Goal: Task Accomplishment & Management: Manage account settings

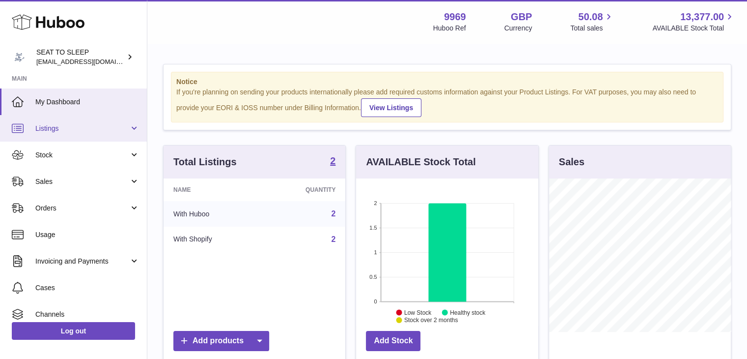
scroll to position [153, 182]
click at [69, 130] on span "Listings" at bounding box center [82, 128] width 94 height 9
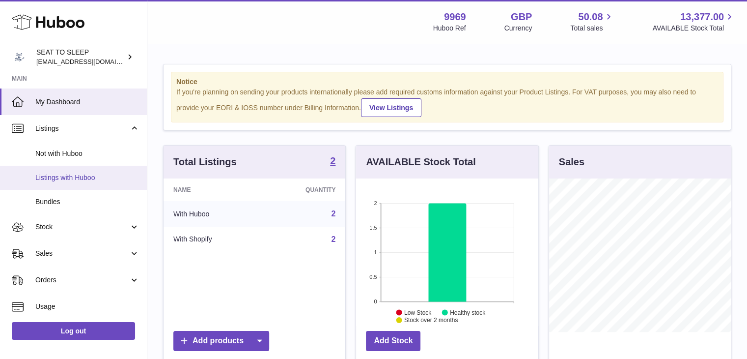
click at [70, 173] on span "Listings with Huboo" at bounding box center [87, 177] width 104 height 9
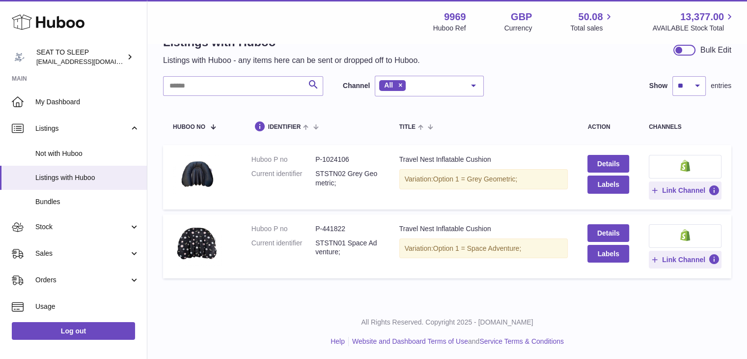
scroll to position [30, 0]
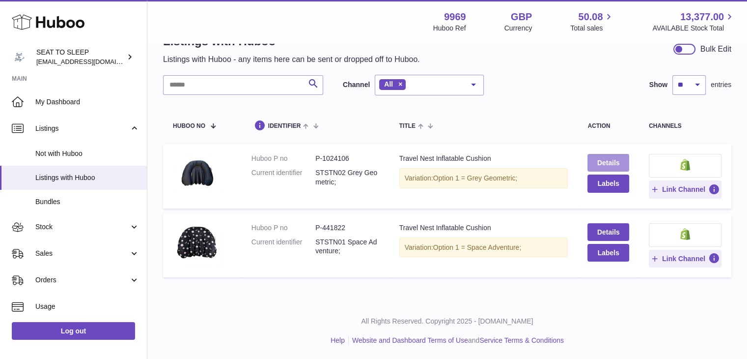
click at [618, 163] on link "Details" at bounding box center [608, 163] width 41 height 18
click at [230, 242] on td at bounding box center [202, 245] width 79 height 64
click at [339, 228] on dd "P-441822" at bounding box center [347, 227] width 64 height 9
click at [338, 160] on dd "P-1024106" at bounding box center [347, 158] width 64 height 9
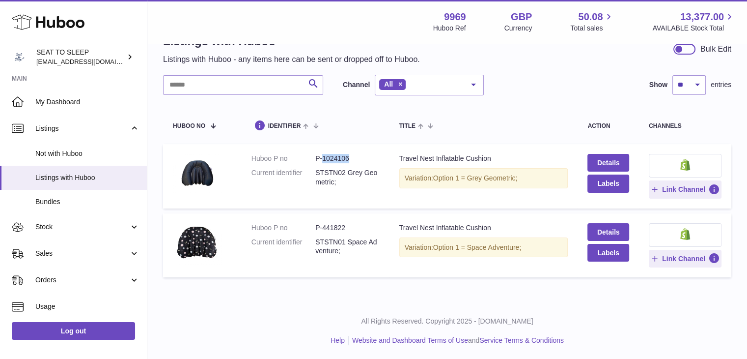
click at [338, 160] on dd "P-1024106" at bounding box center [347, 158] width 64 height 9
copy dl "P-1024106"
click at [360, 311] on div "All Rights Reserved. Copyright 2025 - [DOMAIN_NAME] Help Website and Dashboard …" at bounding box center [447, 331] width 600 height 58
click at [377, 124] on th "identifier" at bounding box center [316, 124] width 148 height 29
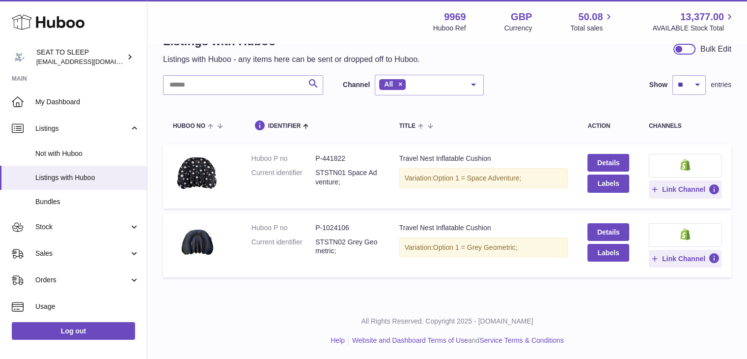
click at [475, 294] on div "Listings with Huboo Listings with Huboo - any items here can be sent or dropped…" at bounding box center [447, 158] width 600 height 288
click at [244, 282] on div "Listings with Huboo Listings with Huboo - any items here can be sent or dropped…" at bounding box center [447, 158] width 600 height 288
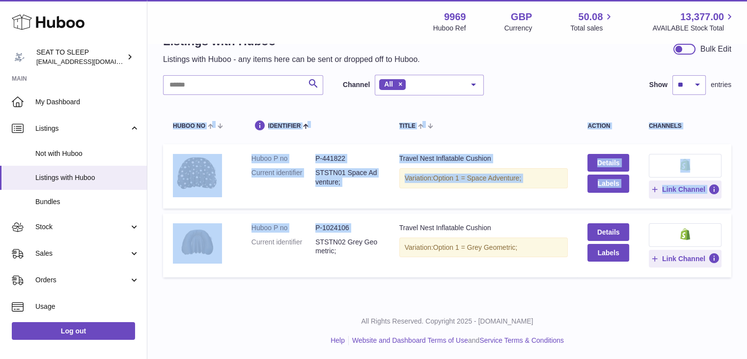
click at [304, 293] on div "Listings with Huboo Listings with Huboo - any items here can be sent or dropped…" at bounding box center [447, 158] width 600 height 288
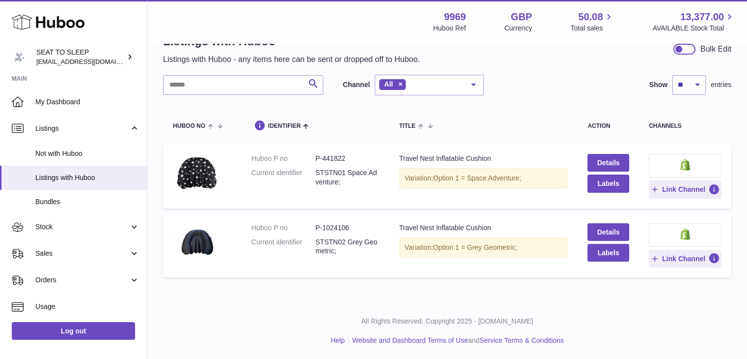
click at [297, 293] on div "Listings with Huboo Listings with Huboo - any items here can be sent or dropped…" at bounding box center [447, 158] width 600 height 288
click at [513, 94] on div "Search Channel All All eBay Amazon Shopify Woocommerce Etsy No elements found. …" at bounding box center [447, 85] width 569 height 21
click at [410, 289] on div "Listings with Huboo Listings with Huboo - any items here can be sent or dropped…" at bounding box center [447, 158] width 600 height 288
click at [516, 95] on div "Search Channel All All eBay Amazon Shopify Woocommerce Etsy No elements found. …" at bounding box center [447, 178] width 569 height 207
click at [328, 158] on dd "P-441822" at bounding box center [347, 158] width 64 height 9
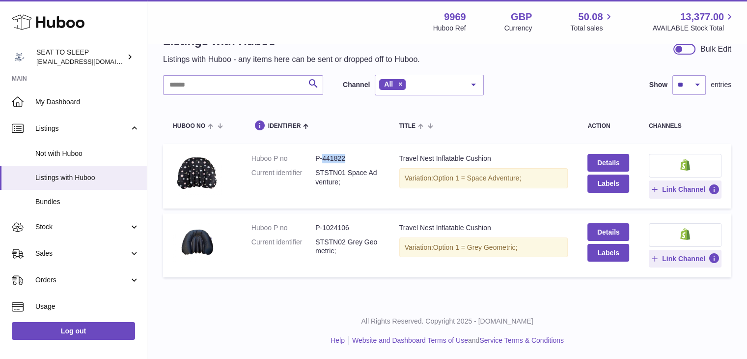
click at [328, 157] on dd "P-441822" at bounding box center [347, 158] width 64 height 9
copy dd "441822"
click at [342, 223] on dd "P-1024106" at bounding box center [347, 227] width 64 height 9
copy dd "1024106"
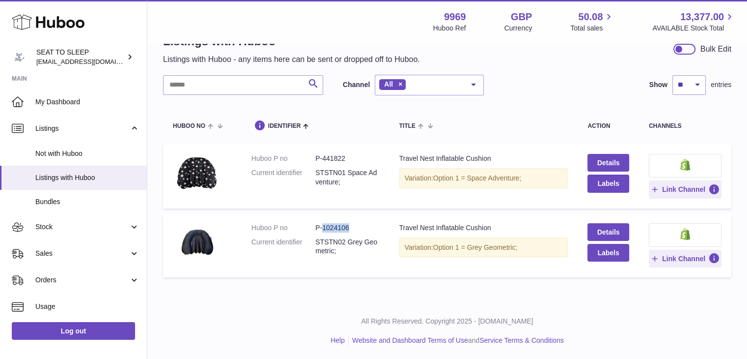
copy dd "1024106"
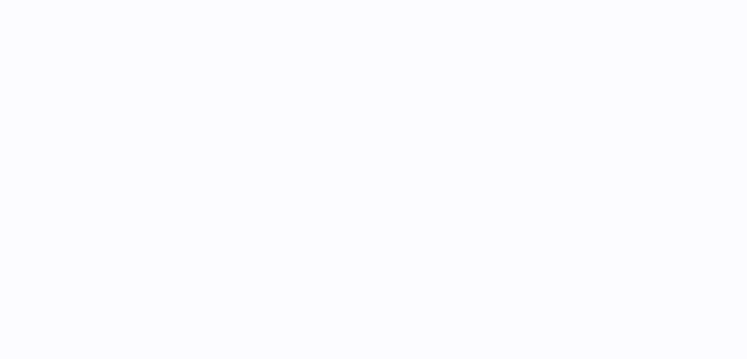
select select
select select "**"
select select "****"
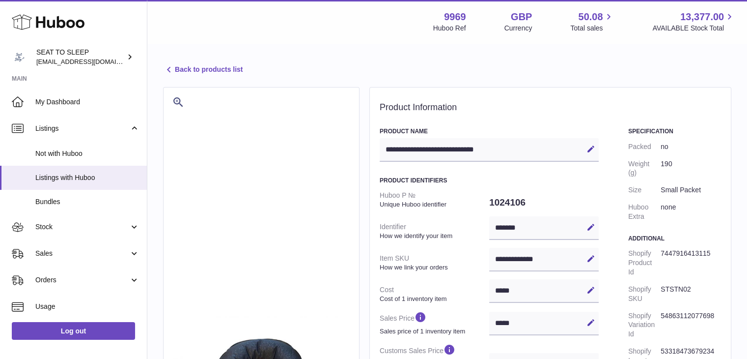
click at [495, 201] on dd "1024106" at bounding box center [544, 202] width 110 height 21
